Goal: Transaction & Acquisition: Purchase product/service

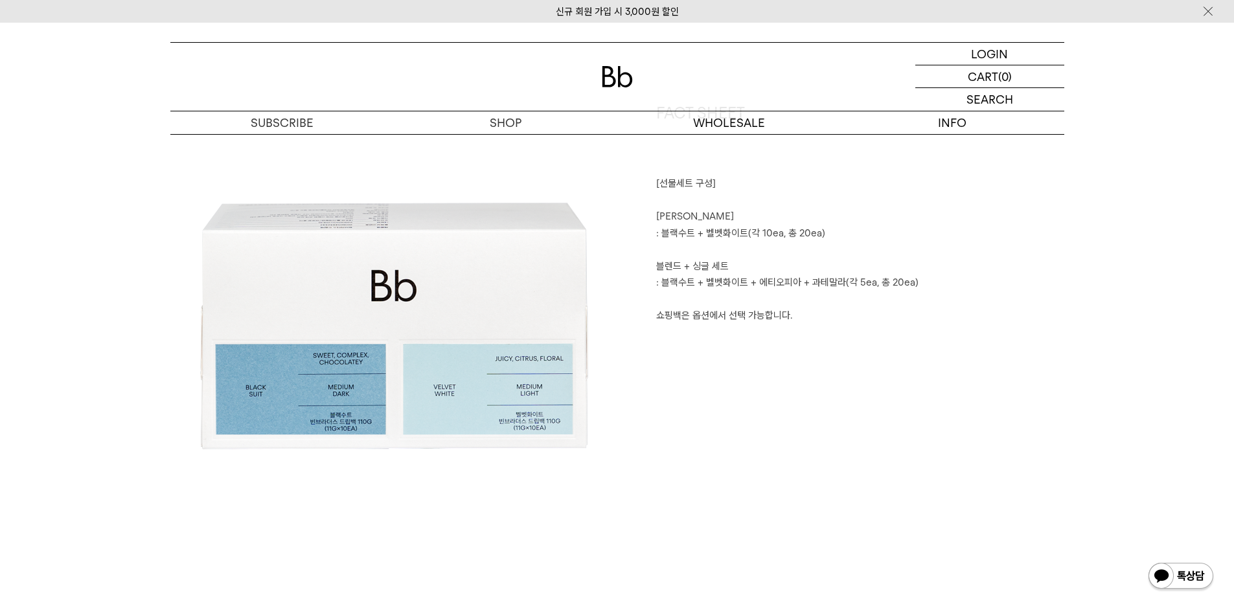
scroll to position [583, 0]
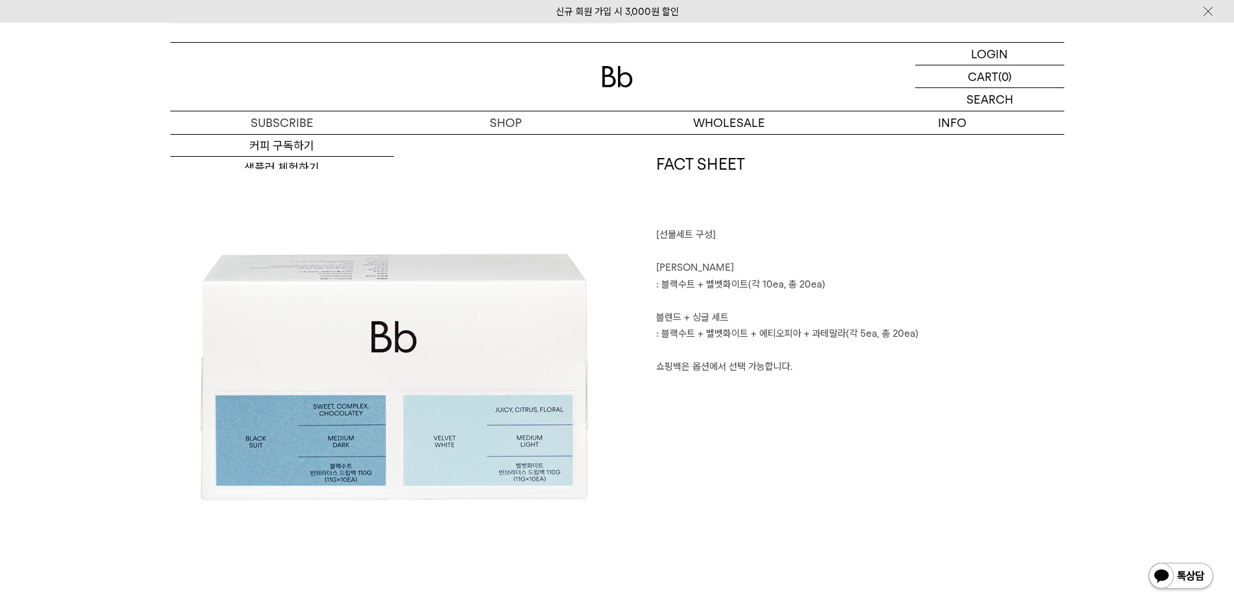
click at [628, 83] on img at bounding box center [617, 76] width 31 height 21
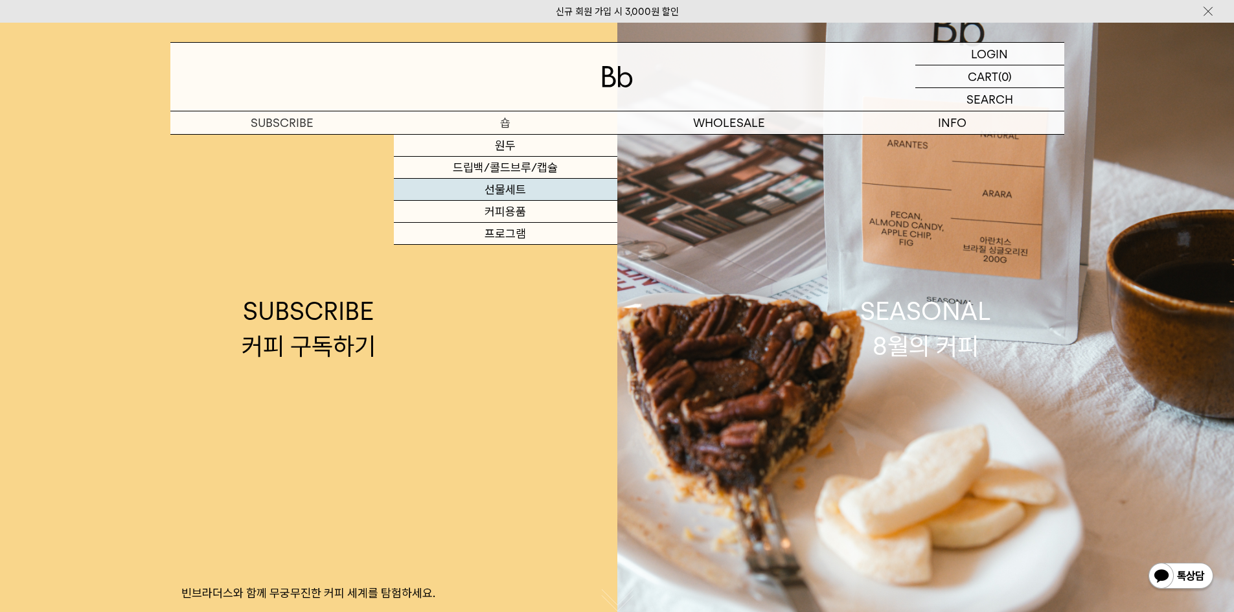
click at [507, 188] on link "선물세트" at bounding box center [505, 190] width 223 height 22
